Goal: Task Accomplishment & Management: Manage account settings

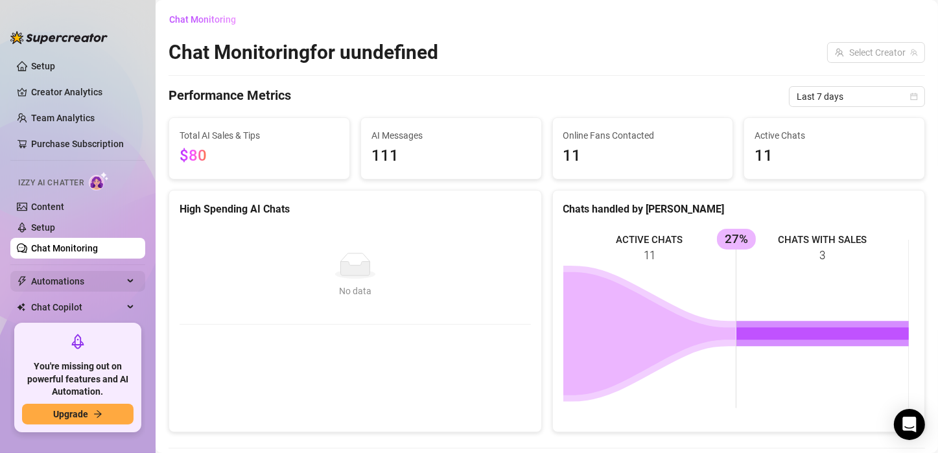
click at [95, 277] on span "Automations" at bounding box center [77, 281] width 92 height 21
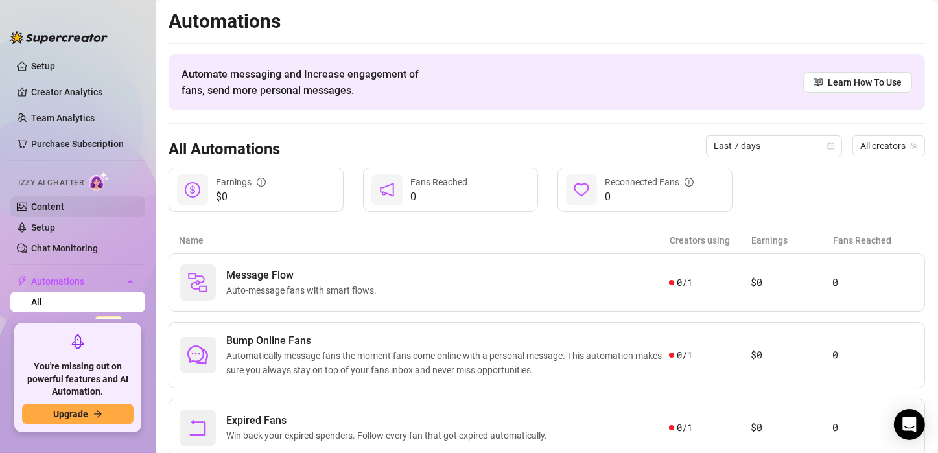
click at [64, 212] on link "Content" at bounding box center [47, 207] width 33 height 10
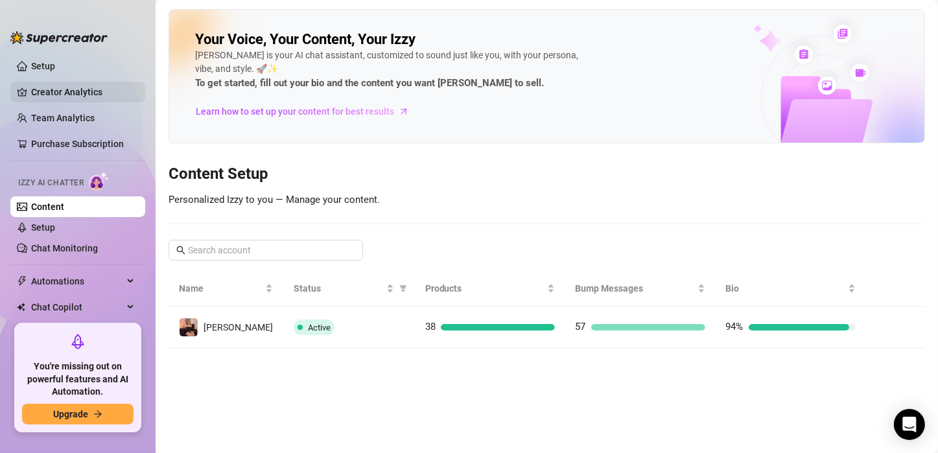
click at [73, 95] on link "Creator Analytics" at bounding box center [83, 92] width 104 height 21
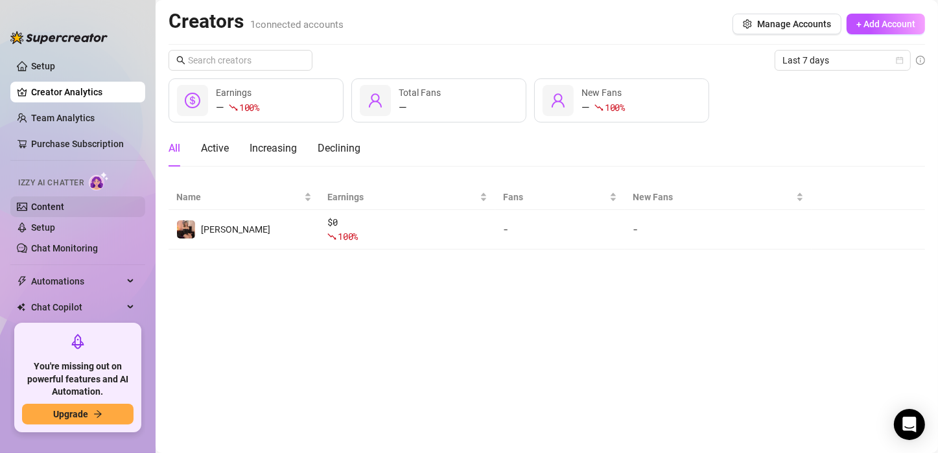
click at [64, 202] on link "Content" at bounding box center [47, 207] width 33 height 10
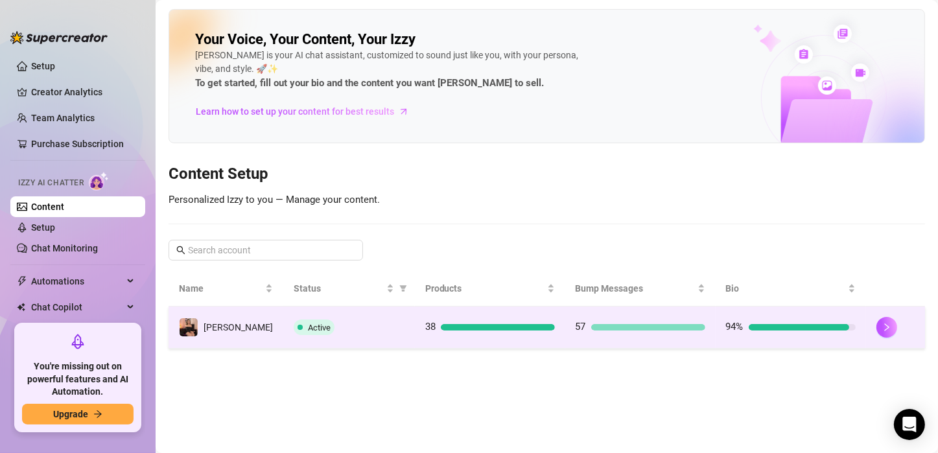
click at [357, 331] on div "Active" at bounding box center [349, 328] width 111 height 16
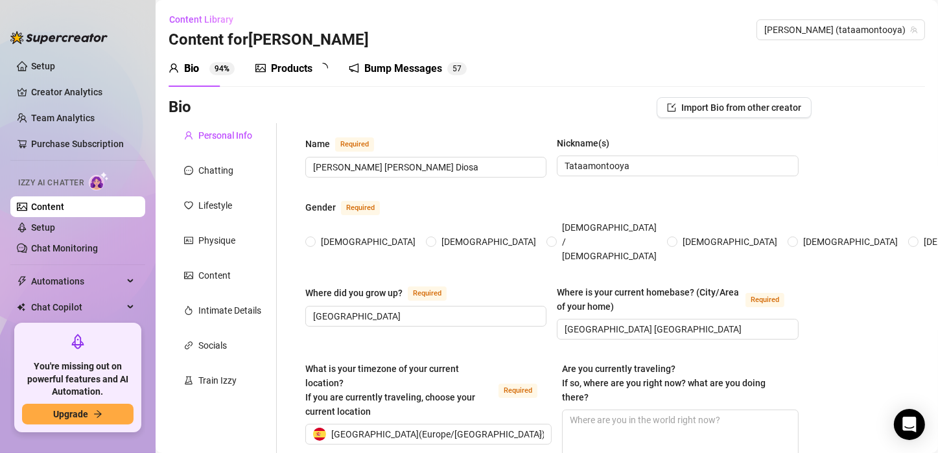
radio input "true"
type input "[DATE]"
click at [306, 67] on div "Products" at bounding box center [291, 69] width 41 height 16
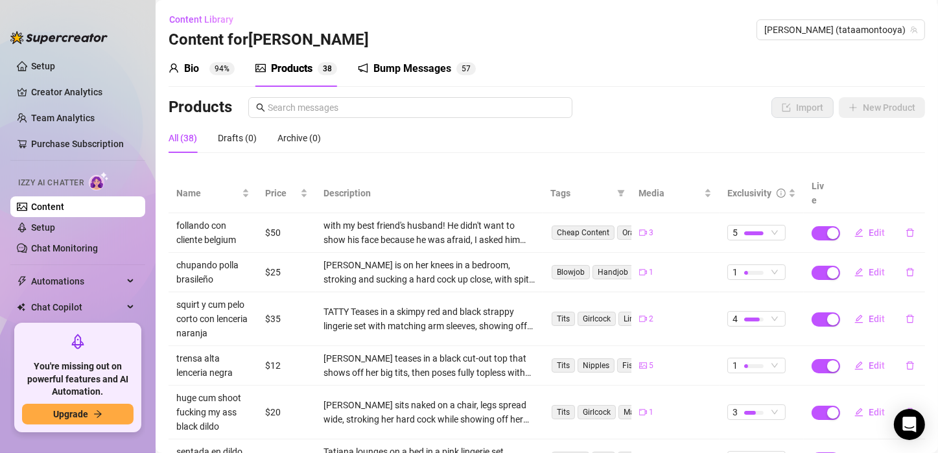
click at [403, 66] on div "Bump Messages" at bounding box center [412, 69] width 78 height 16
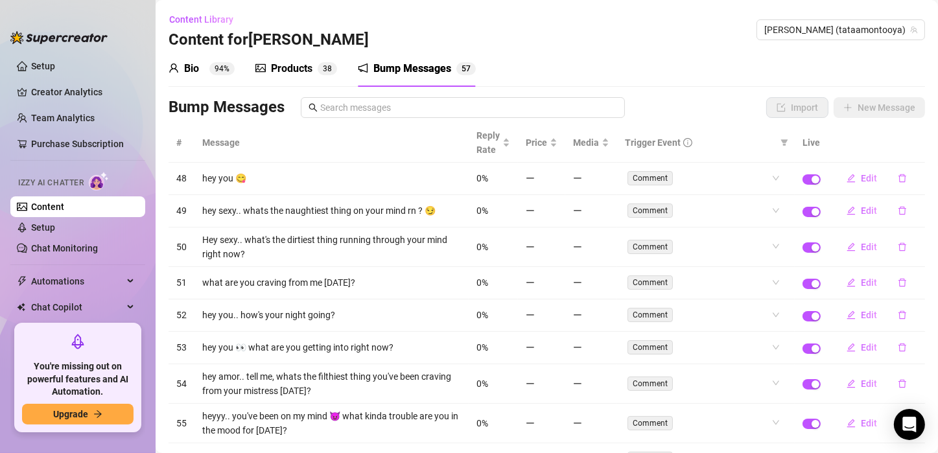
click at [279, 64] on div "Products" at bounding box center [291, 69] width 41 height 16
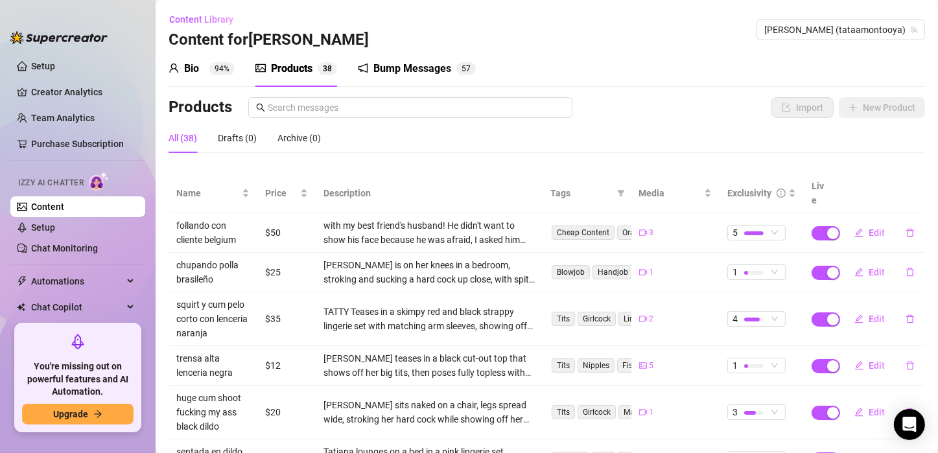
click at [194, 71] on div "Bio" at bounding box center [191, 69] width 15 height 16
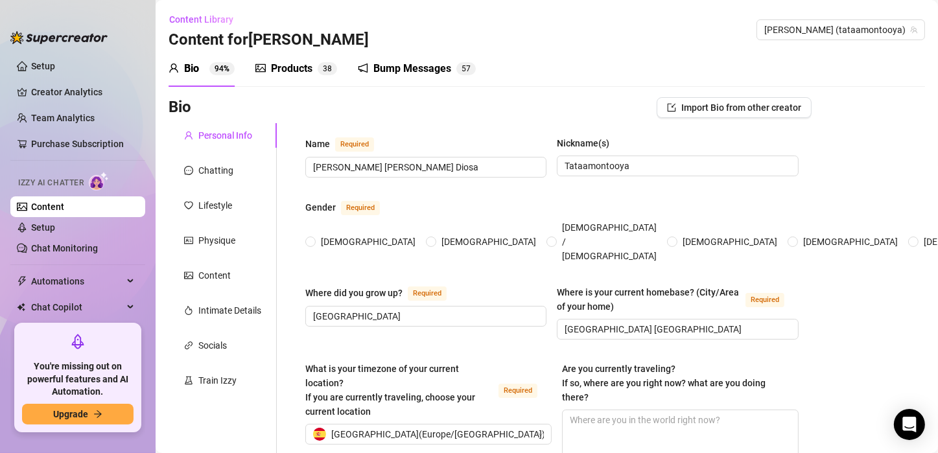
click at [283, 61] on div "Products" at bounding box center [291, 69] width 41 height 16
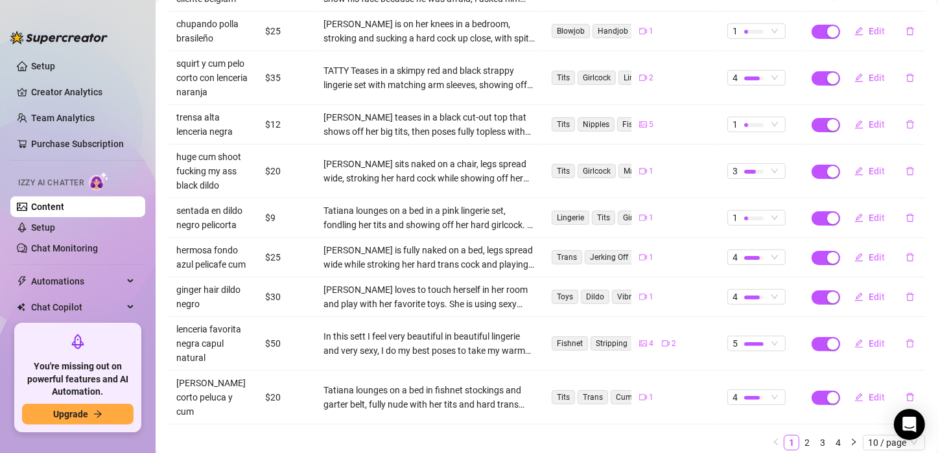
scroll to position [257, 0]
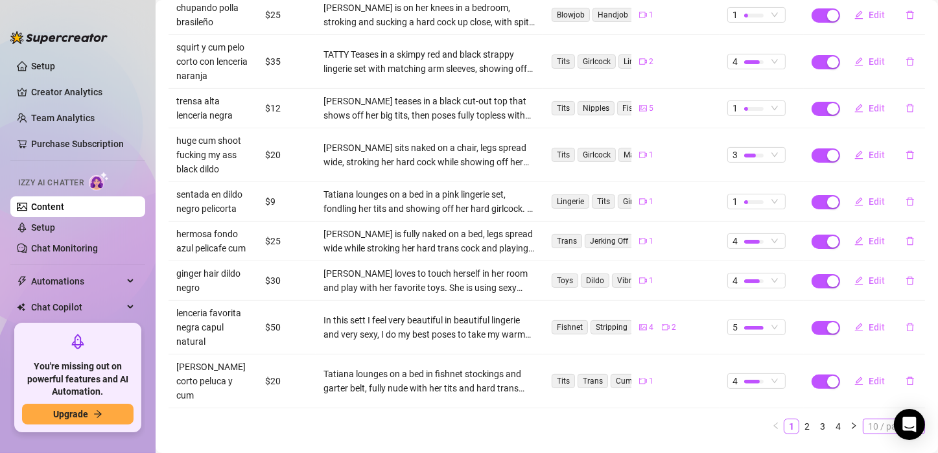
click at [868, 419] on span "10 / page" at bounding box center [894, 426] width 52 height 14
click at [878, 334] on div "10 / page" at bounding box center [894, 341] width 43 height 14
click at [831, 419] on link "4" at bounding box center [838, 426] width 14 height 14
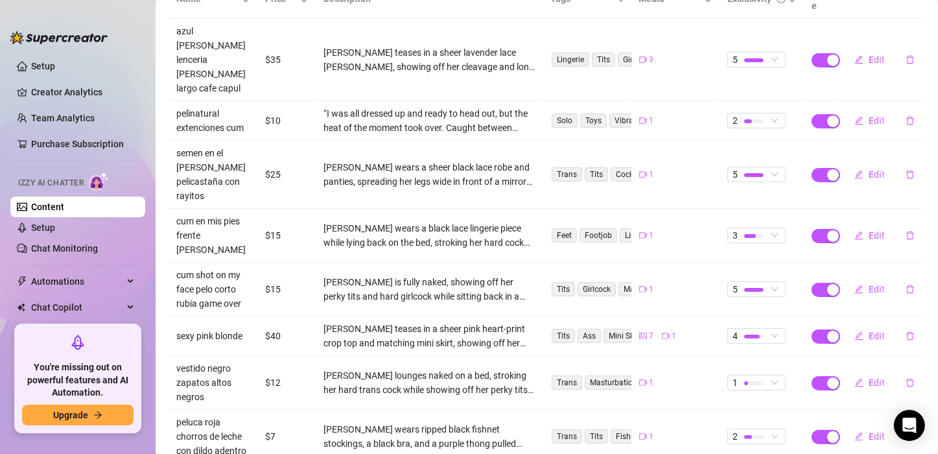
scroll to position [220, 0]
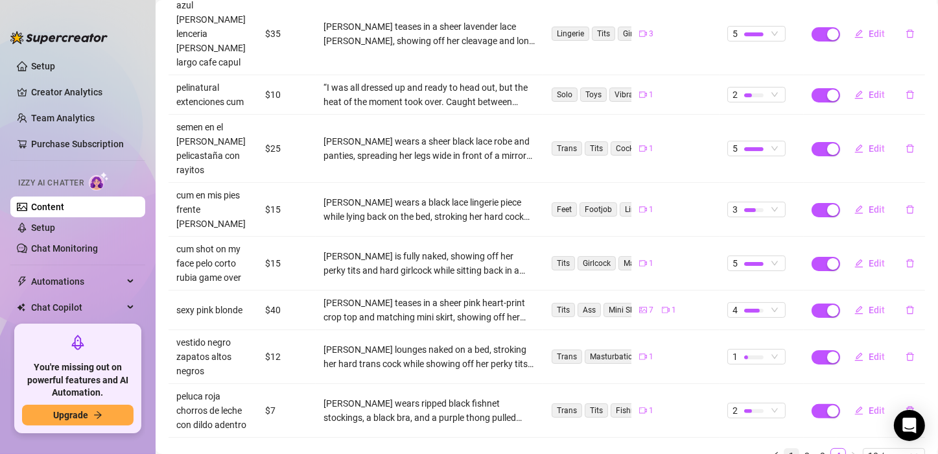
click at [784, 449] on link "1" at bounding box center [791, 456] width 14 height 14
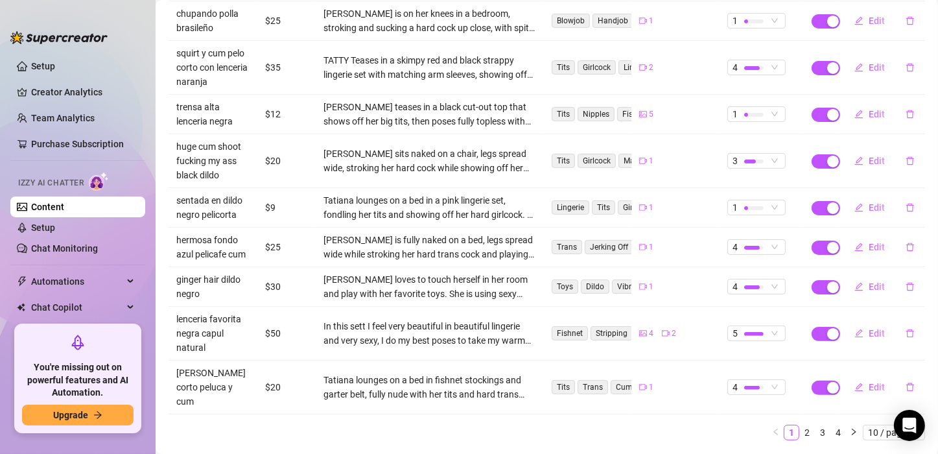
scroll to position [257, 0]
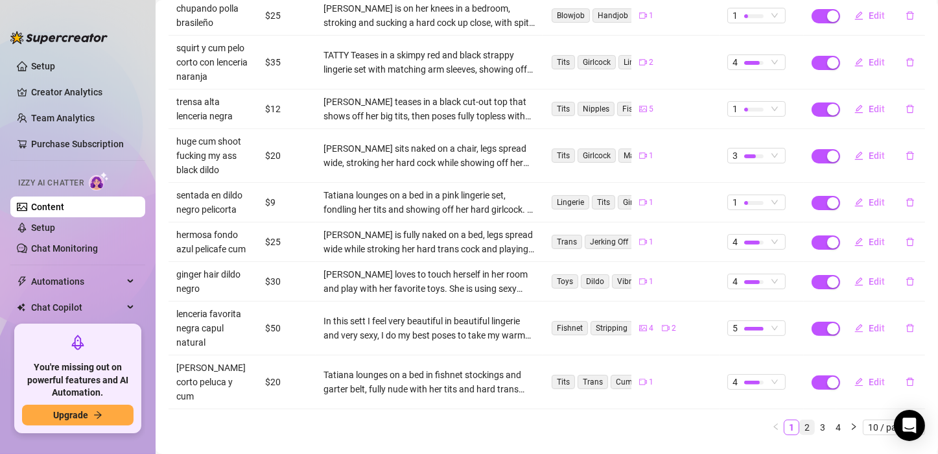
click at [800, 420] on link "2" at bounding box center [807, 427] width 14 height 14
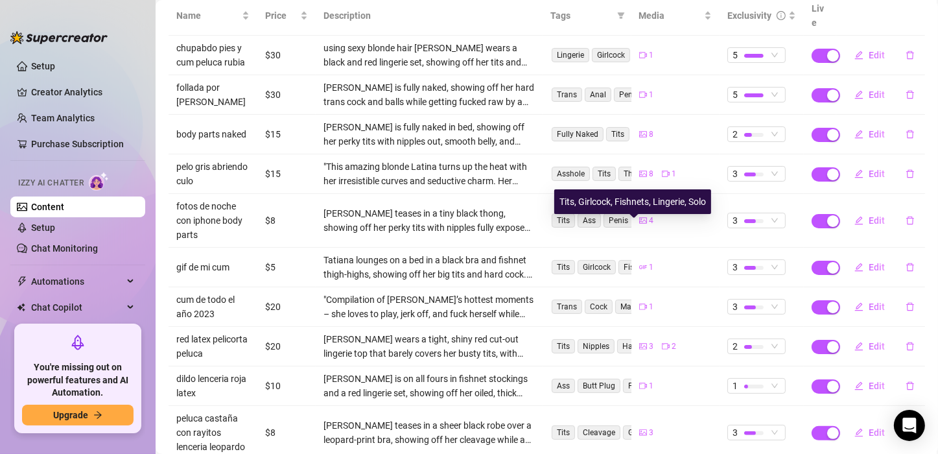
scroll to position [242, 0]
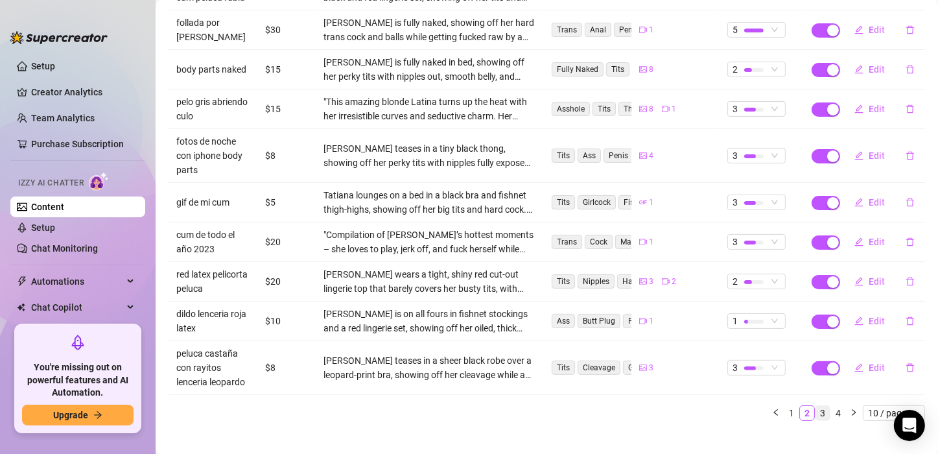
click at [815, 405] on li "3" at bounding box center [823, 413] width 16 height 16
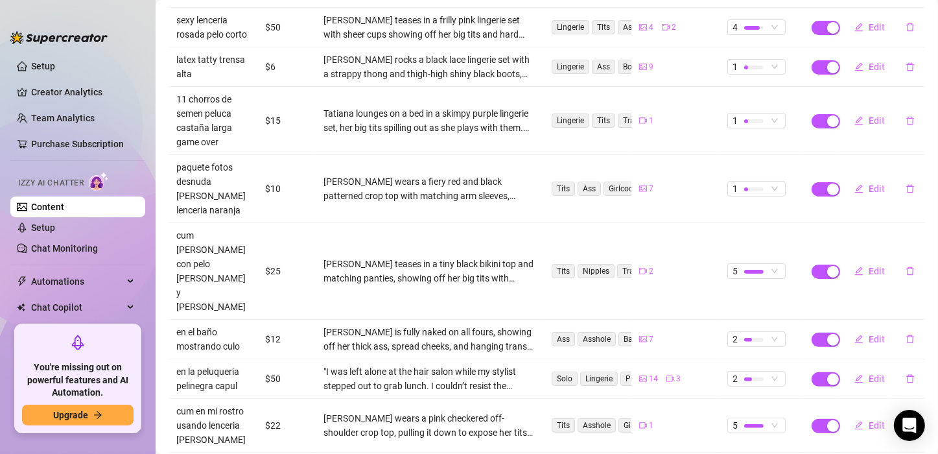
scroll to position [300, 0]
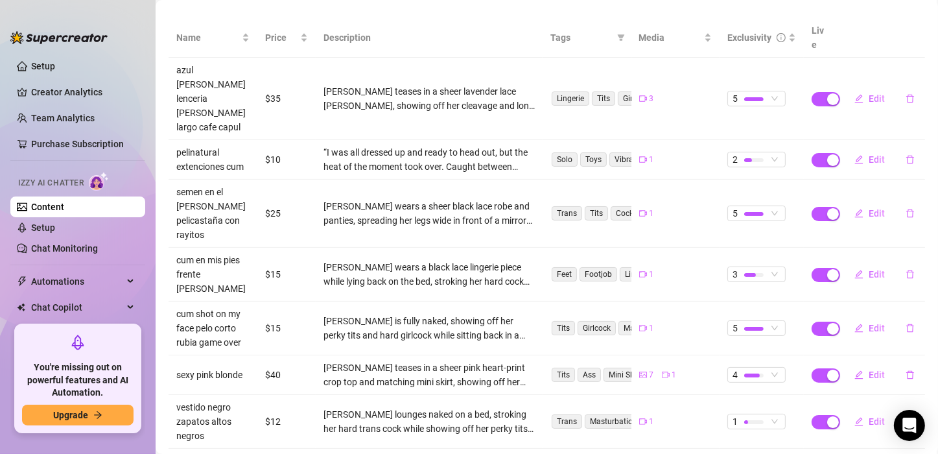
scroll to position [220, 0]
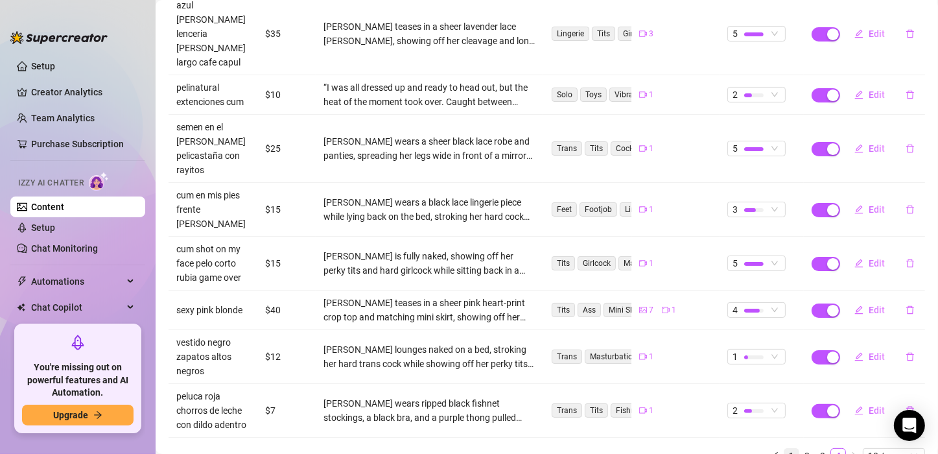
click at [784, 449] on link "1" at bounding box center [791, 456] width 14 height 14
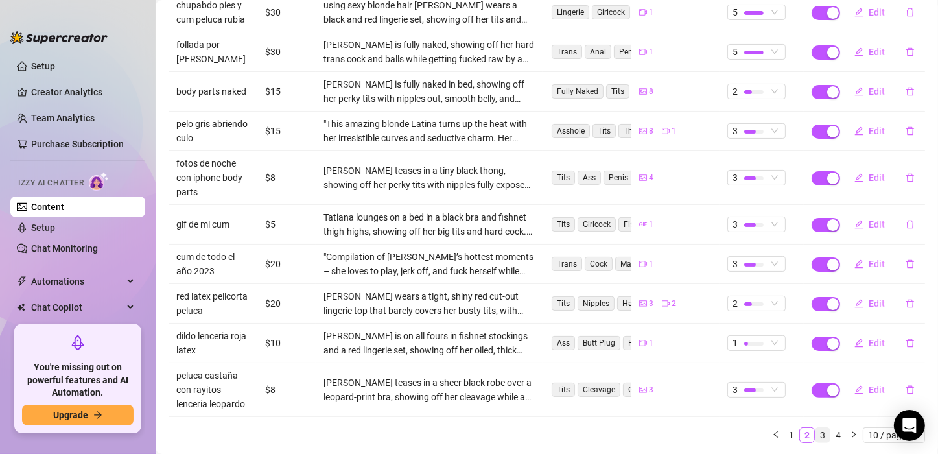
click at [816, 428] on link "3" at bounding box center [823, 435] width 14 height 14
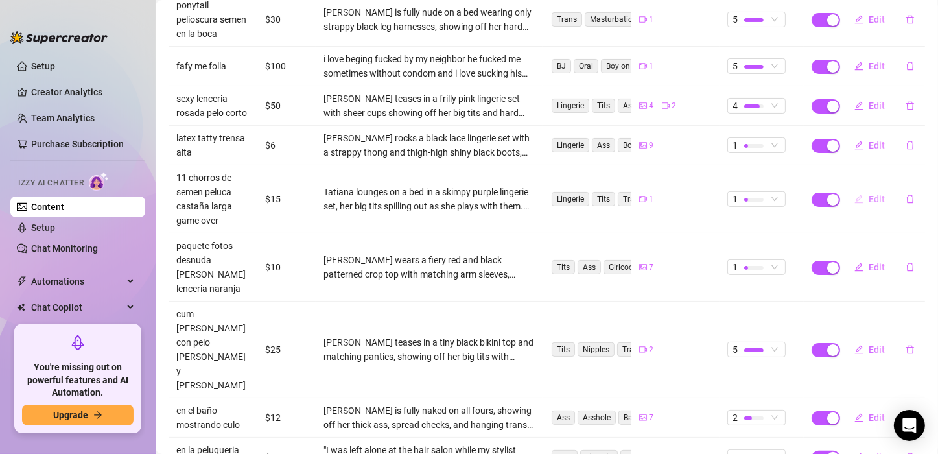
click at [869, 194] on span "Edit" at bounding box center [877, 199] width 16 height 10
type textarea "11 shots of cum oh my god ! enjoy"
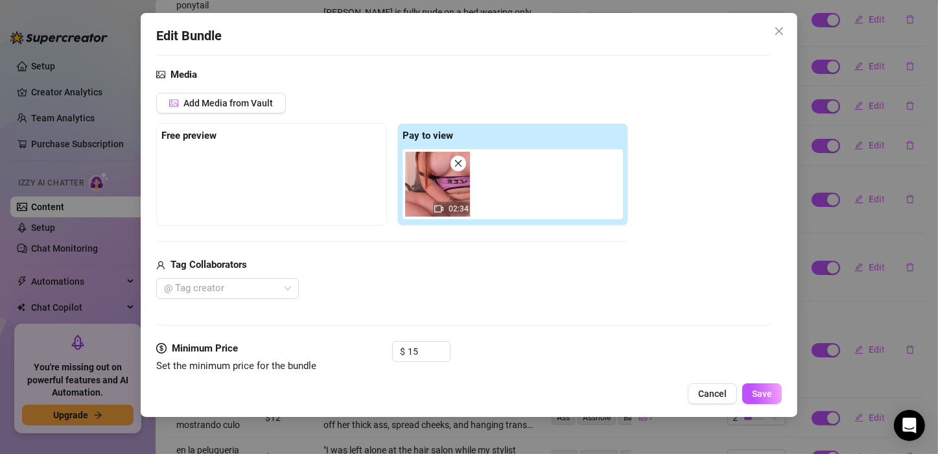
scroll to position [194, 0]
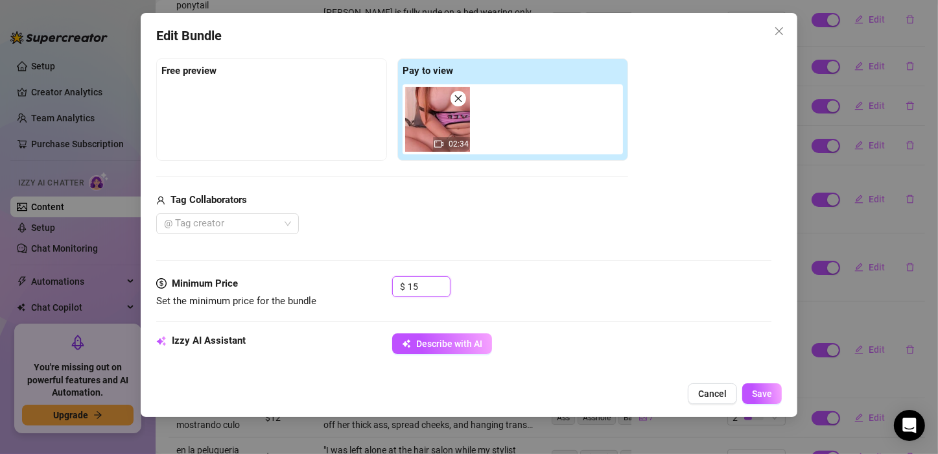
drag, startPoint x: 422, startPoint y: 285, endPoint x: 326, endPoint y: 279, distance: 96.1
click at [326, 279] on div "Minimum Price Set the minimum price for the bundle $ 15" at bounding box center [463, 292] width 615 height 33
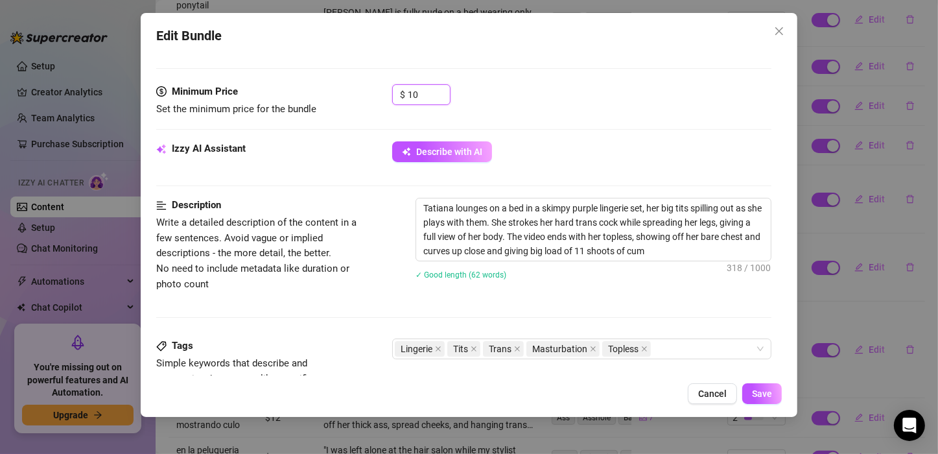
scroll to position [389, 0]
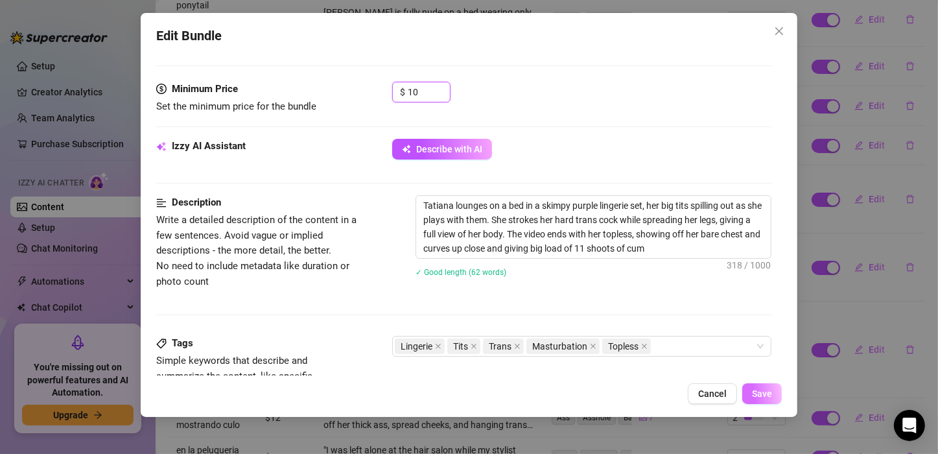
type input "10"
click at [776, 391] on button "Save" at bounding box center [762, 393] width 40 height 21
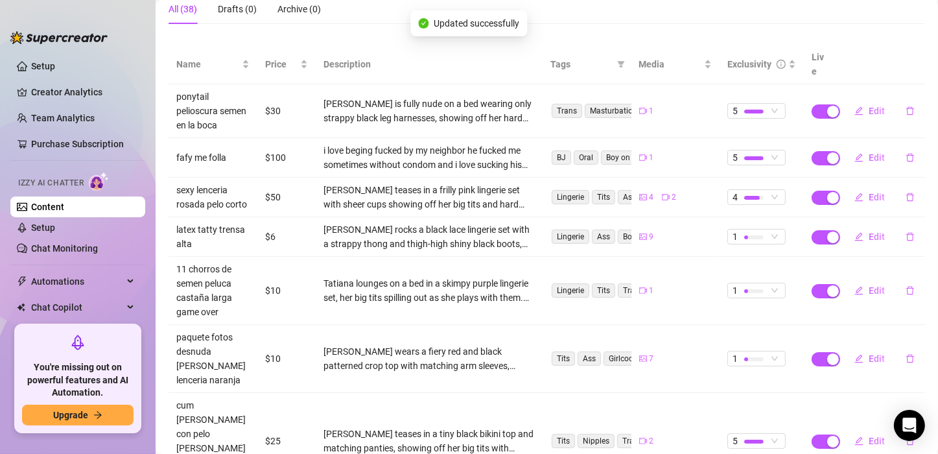
scroll to position [130, 0]
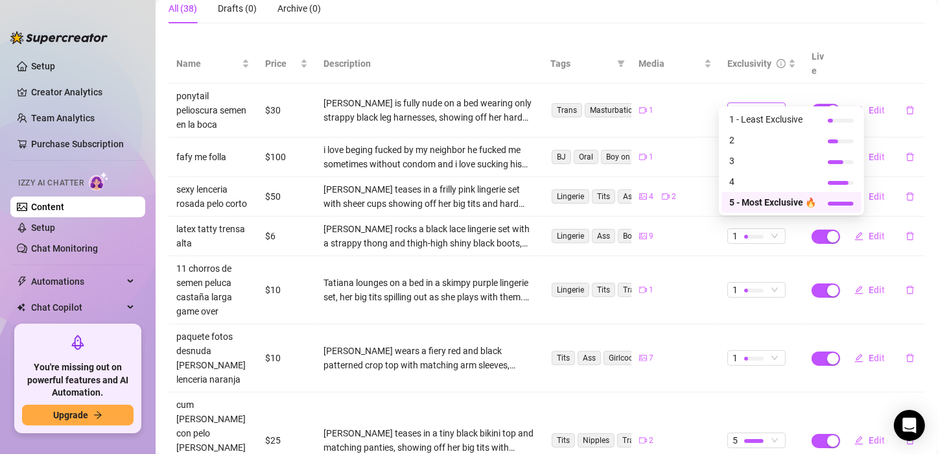
click at [744, 109] on div at bounding box center [753, 111] width 19 height 4
click at [753, 176] on span "4" at bounding box center [772, 181] width 87 height 14
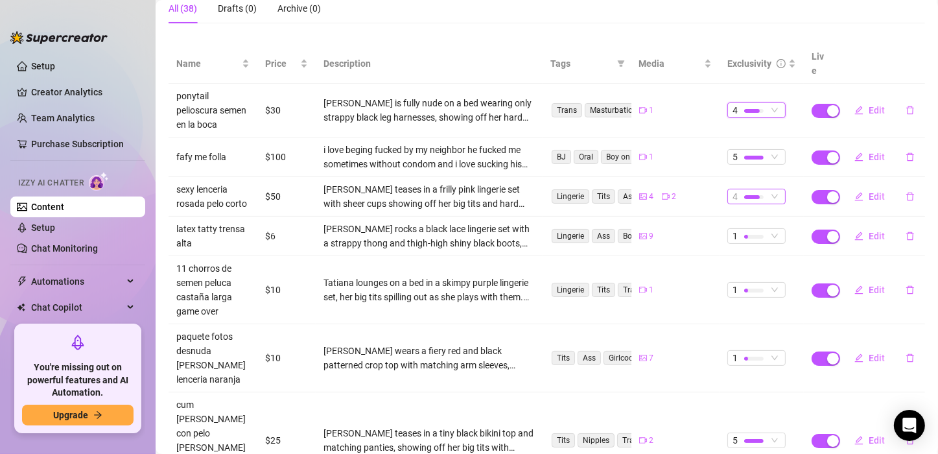
click at [744, 191] on div at bounding box center [753, 197] width 19 height 12
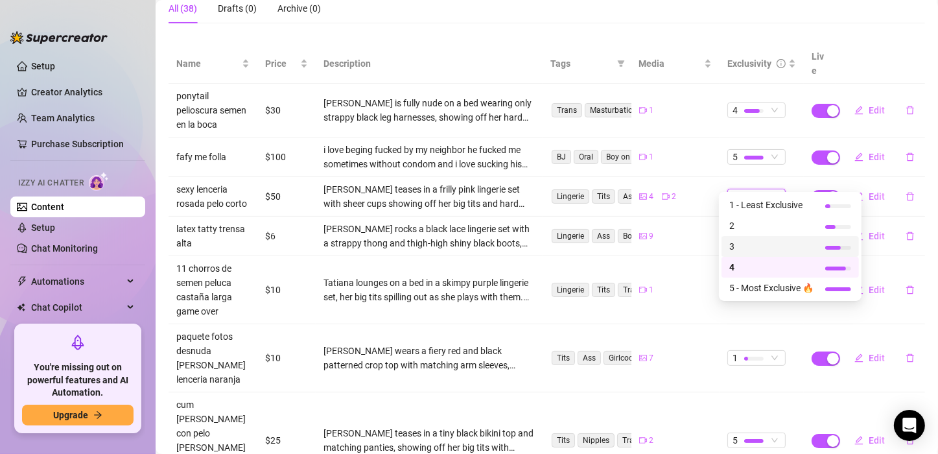
click at [746, 239] on span "3" at bounding box center [771, 246] width 84 height 14
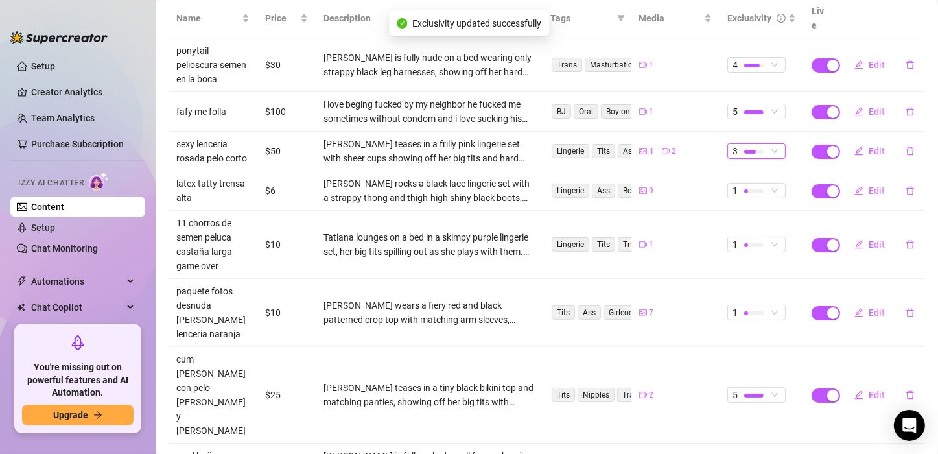
scroll to position [0, 0]
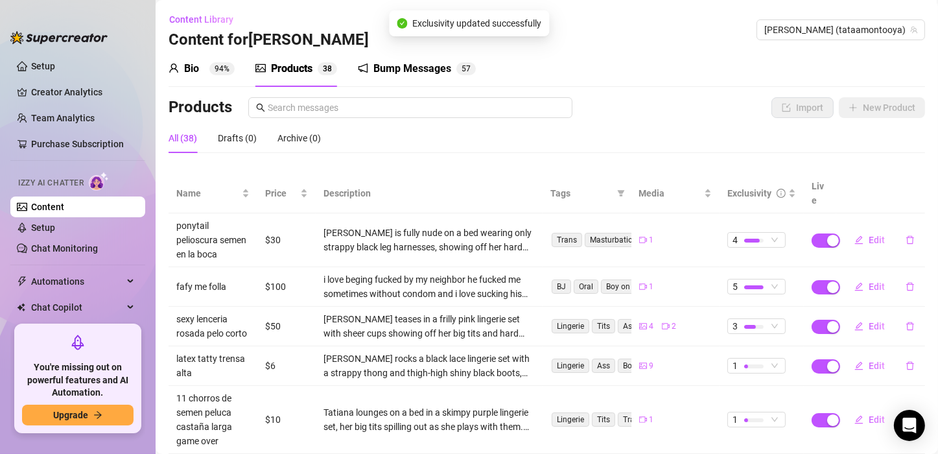
click at [204, 62] on div "Bio 94%" at bounding box center [202, 69] width 66 height 16
